Goal: Book appointment/travel/reservation

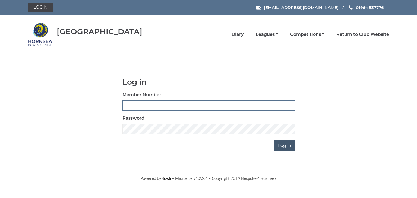
type input "0902"
click at [284, 146] on input "Log in" at bounding box center [285, 146] width 20 height 10
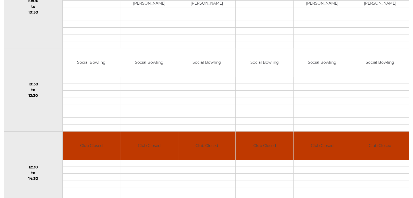
scroll to position [32, 0]
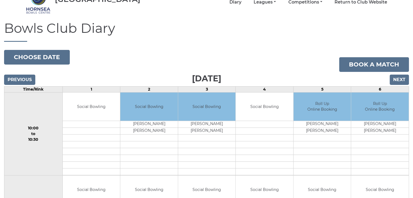
click at [207, 106] on td "Social Bowling" at bounding box center [207, 107] width 58 height 29
click at [399, 78] on input "Next" at bounding box center [399, 80] width 19 height 10
